Goal: Check status: Check status

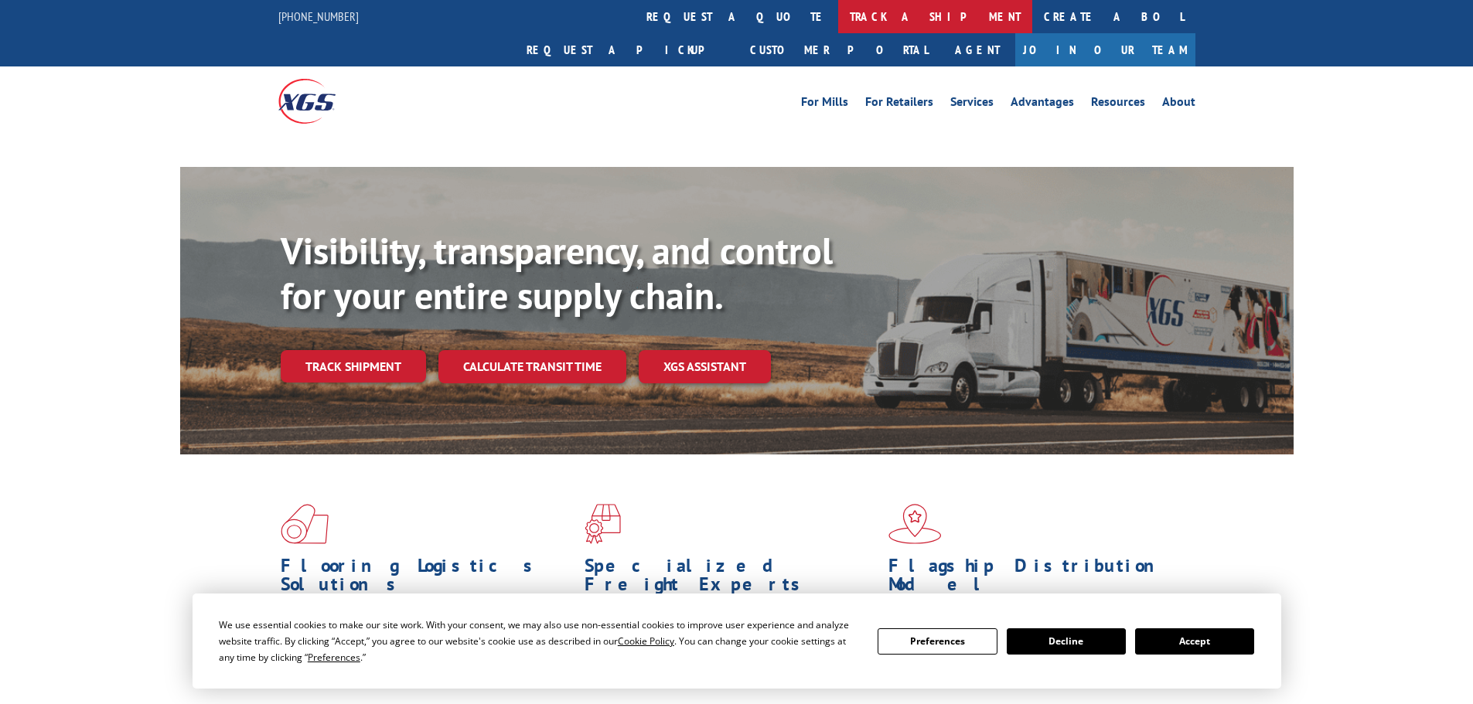
click at [838, 6] on link "track a shipment" at bounding box center [935, 16] width 194 height 33
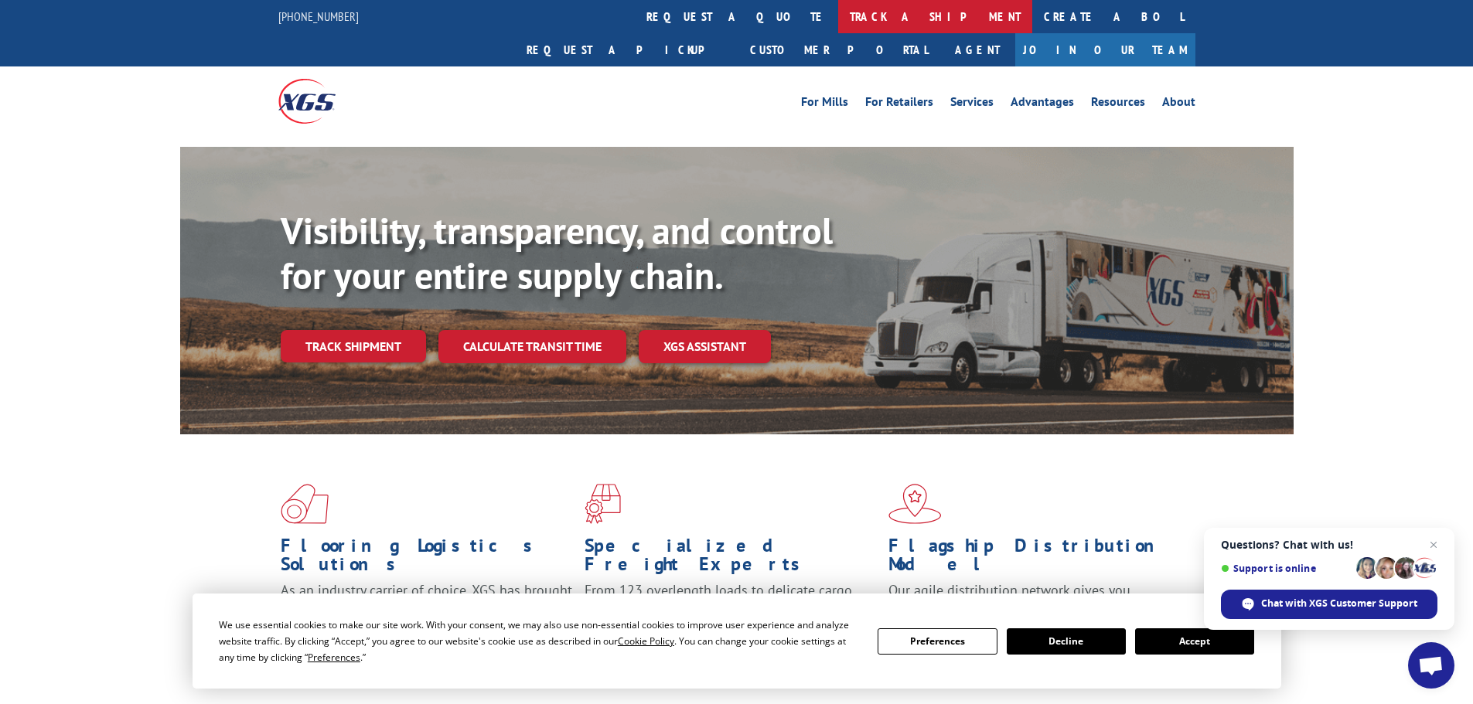
click at [838, 22] on link "track a shipment" at bounding box center [935, 16] width 194 height 33
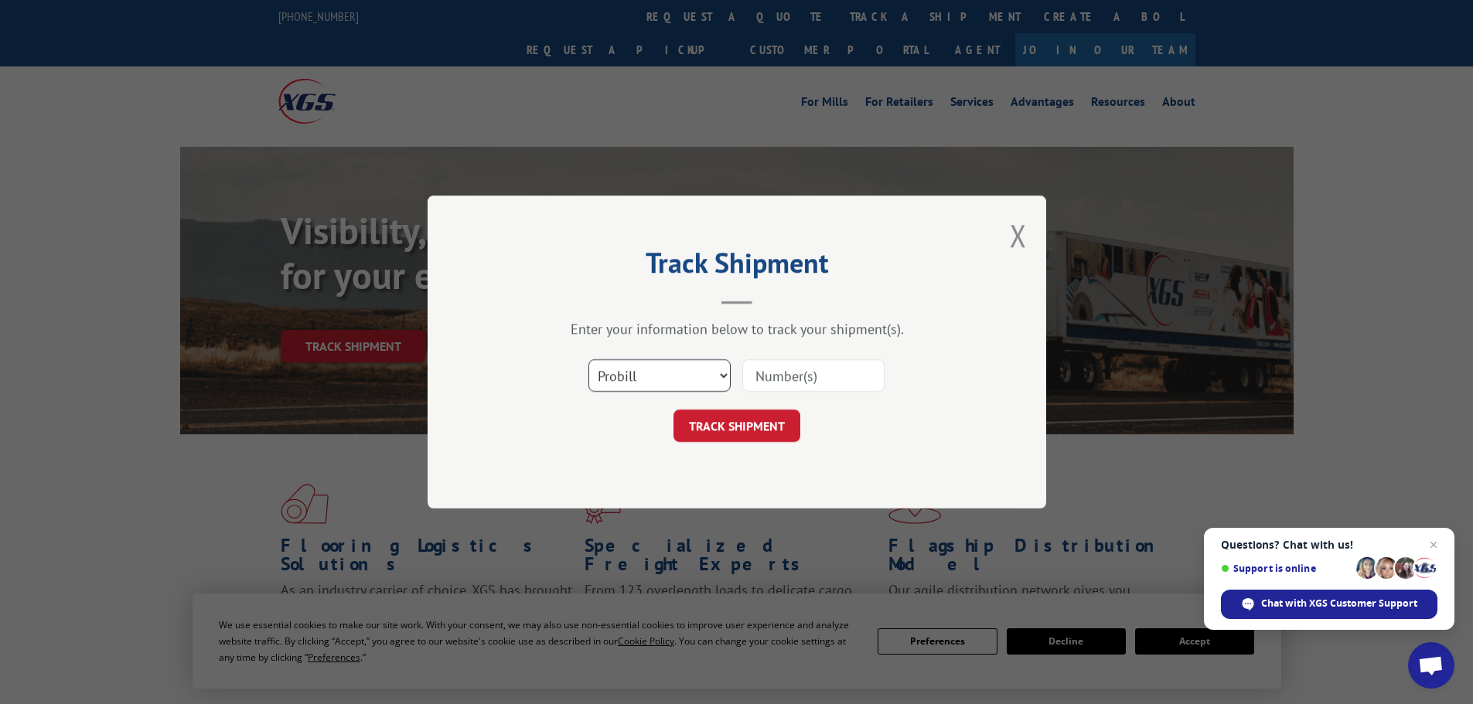
click at [696, 373] on select "Select category... Probill BOL PO" at bounding box center [659, 375] width 142 height 32
select select "bol"
click at [588, 359] on select "Select category... Probill BOL PO" at bounding box center [659, 375] width 142 height 32
click at [792, 368] on input at bounding box center [813, 375] width 142 height 32
paste input "17470586"
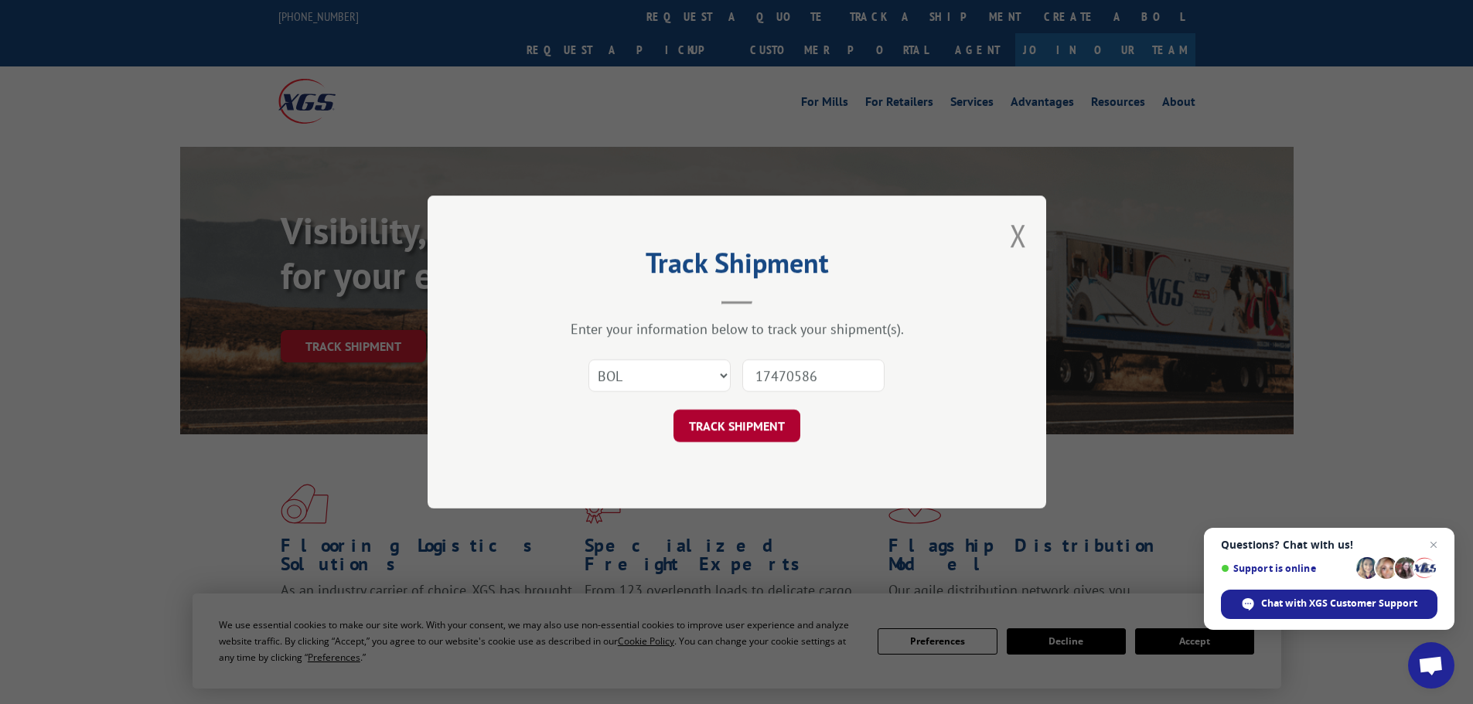
type input "17470586"
click at [750, 438] on button "TRACK SHIPMENT" at bounding box center [736, 426] width 127 height 32
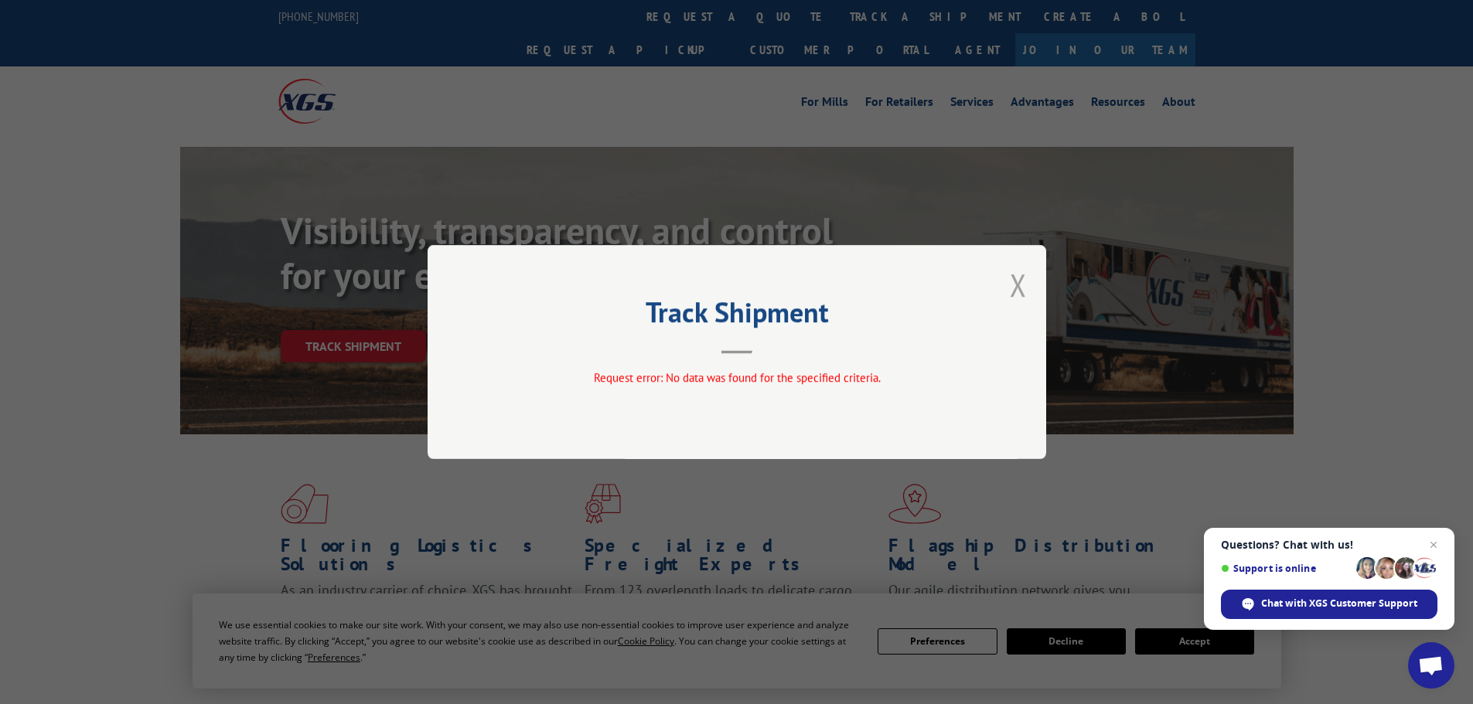
click at [1022, 280] on button "Close modal" at bounding box center [1018, 284] width 17 height 41
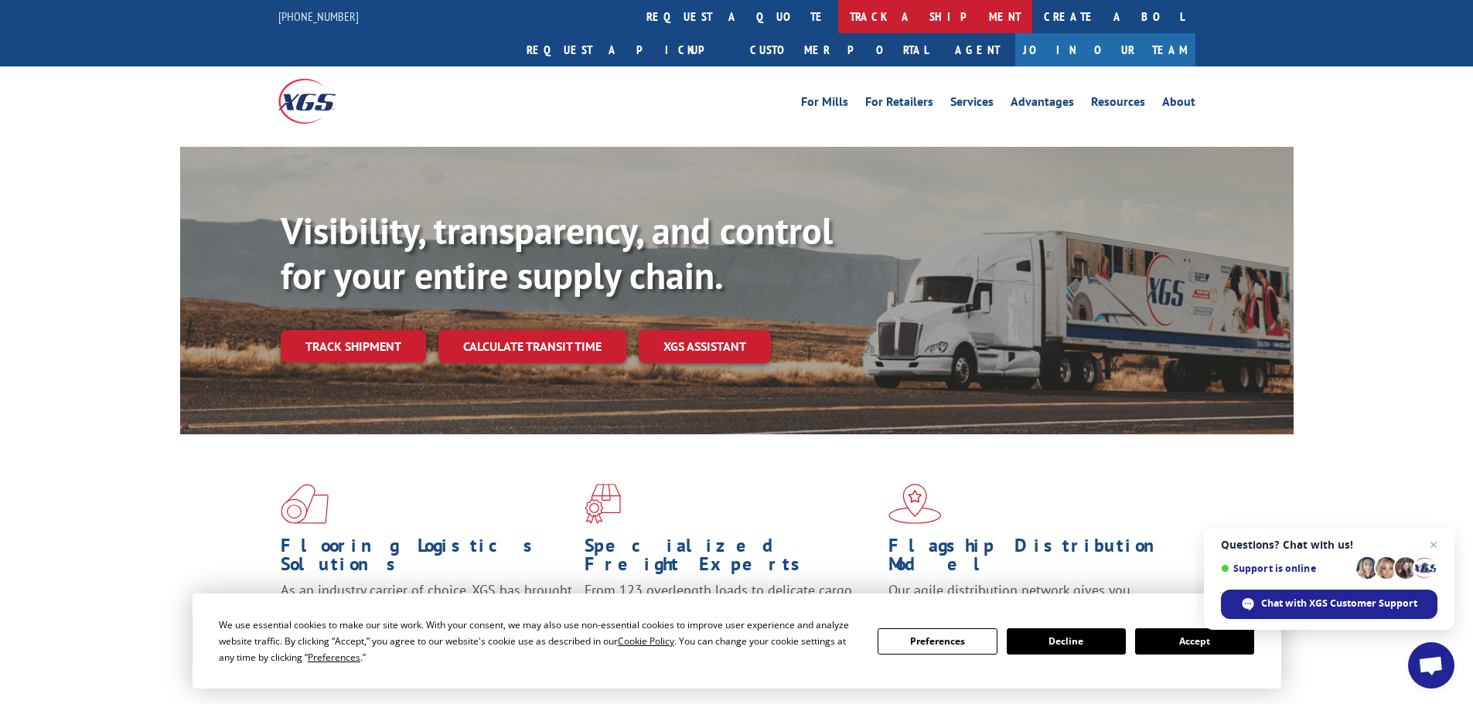
click at [838, 16] on link "track a shipment" at bounding box center [935, 16] width 194 height 33
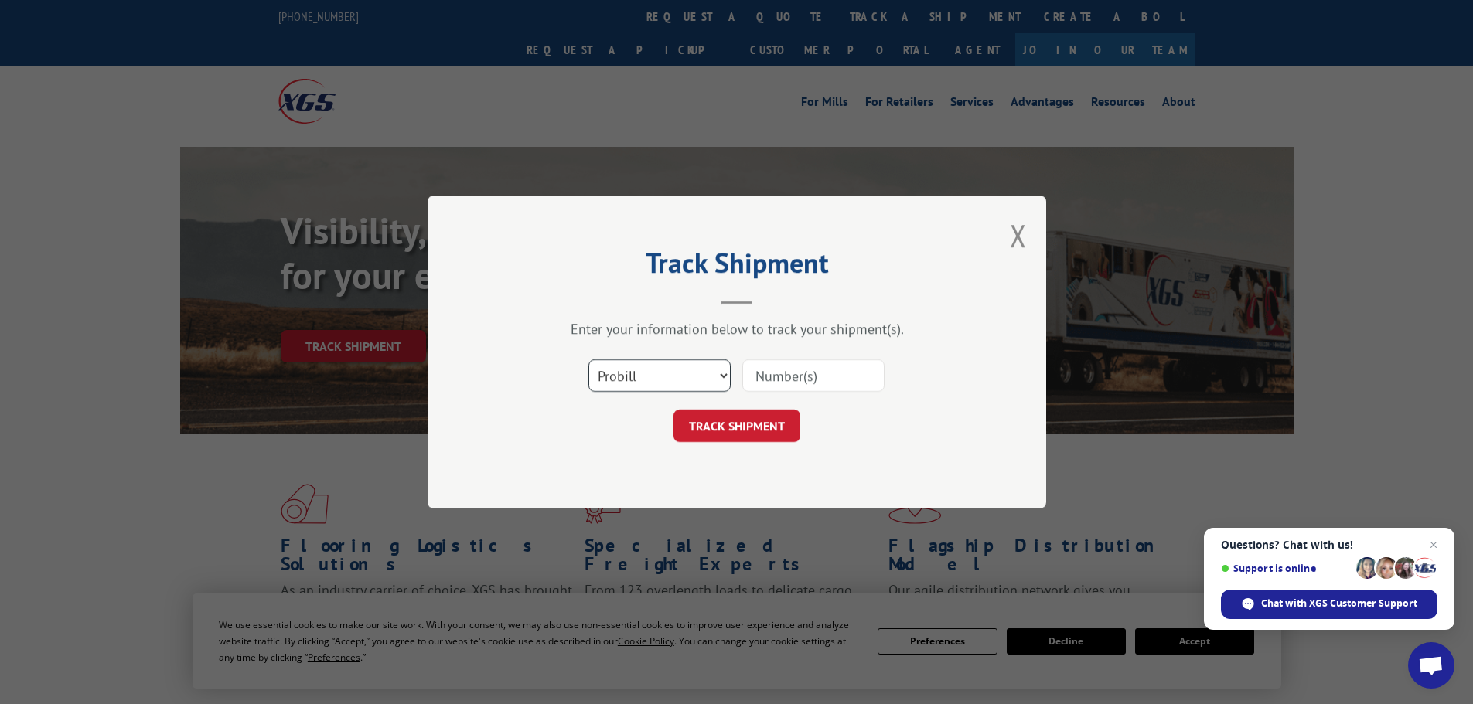
click at [673, 374] on select "Select category... Probill BOL PO" at bounding box center [659, 375] width 142 height 32
click at [588, 359] on select "Select category... Probill BOL PO" at bounding box center [659, 375] width 142 height 32
click at [805, 374] on input at bounding box center [813, 375] width 142 height 32
paste input "17470586"
type input "17470586"
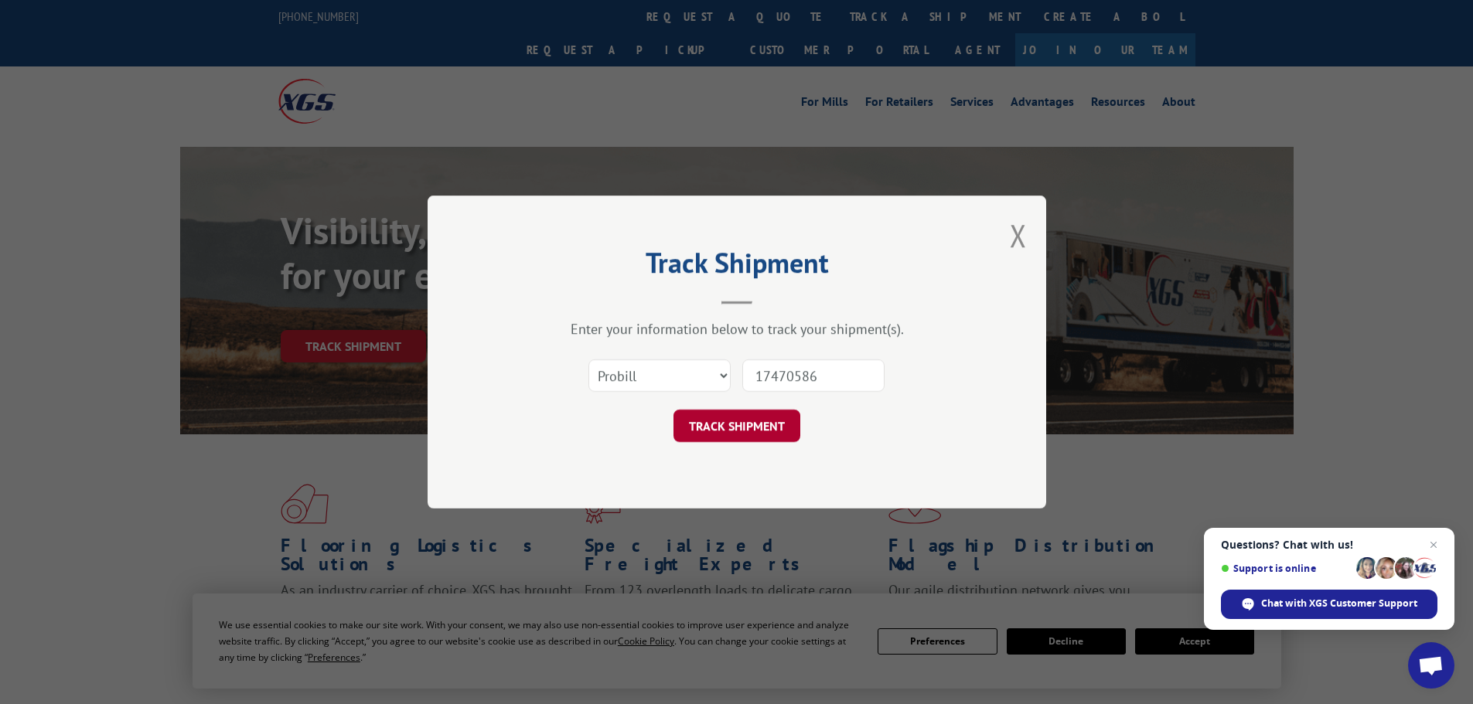
click at [762, 424] on button "TRACK SHIPMENT" at bounding box center [736, 426] width 127 height 32
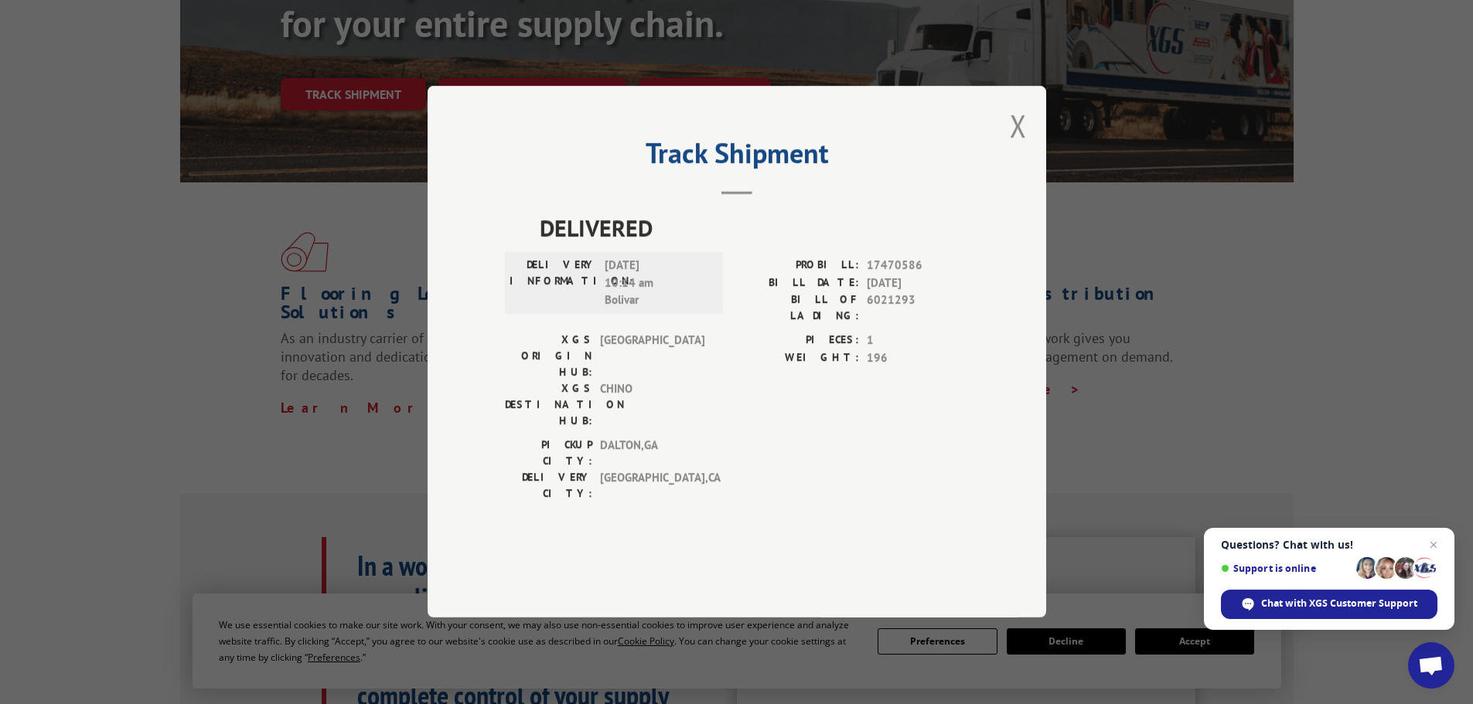
scroll to position [232, 0]
